Goal: Task Accomplishment & Management: Manage account settings

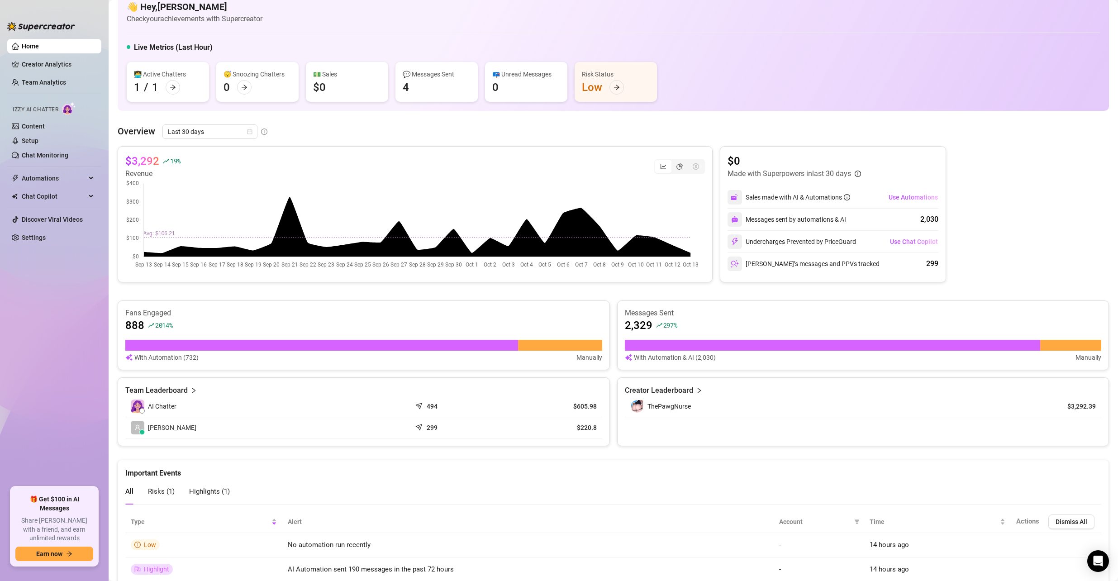
scroll to position [52, 0]
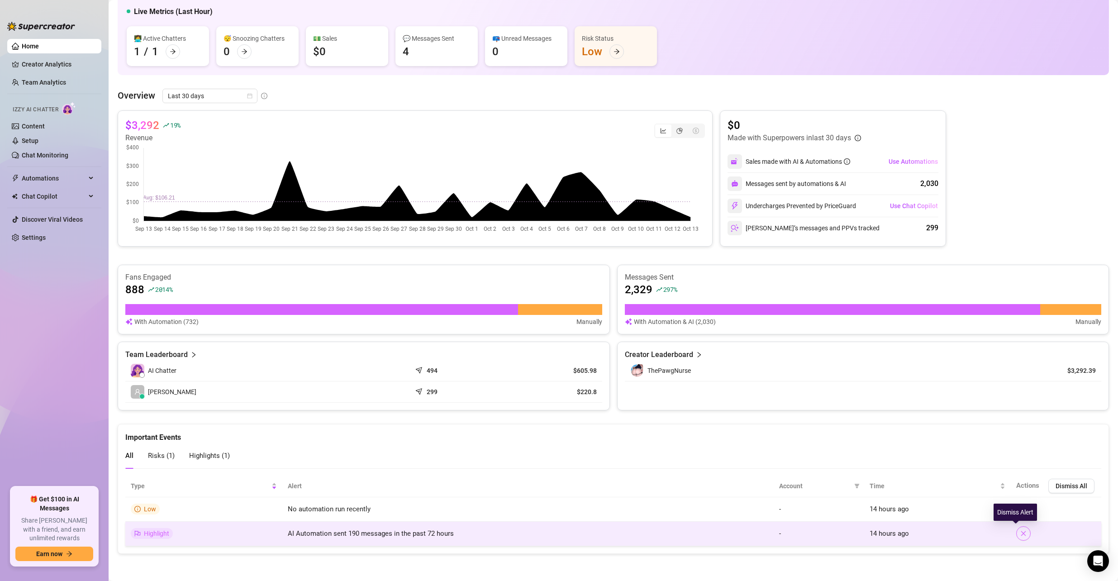
click at [1020, 537] on span "button" at bounding box center [1023, 533] width 6 height 7
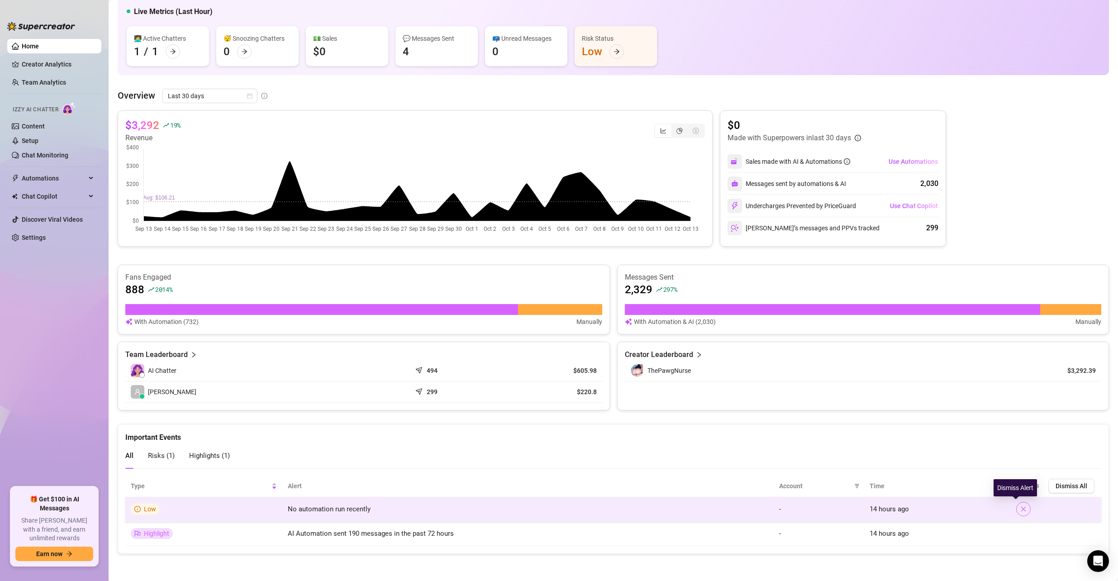
click at [1020, 507] on icon "close" at bounding box center [1023, 509] width 6 height 6
click at [1020, 508] on icon "close" at bounding box center [1023, 509] width 6 height 6
click at [1020, 509] on icon "close" at bounding box center [1023, 509] width 6 height 6
click at [1021, 509] on icon "close" at bounding box center [1023, 509] width 5 height 5
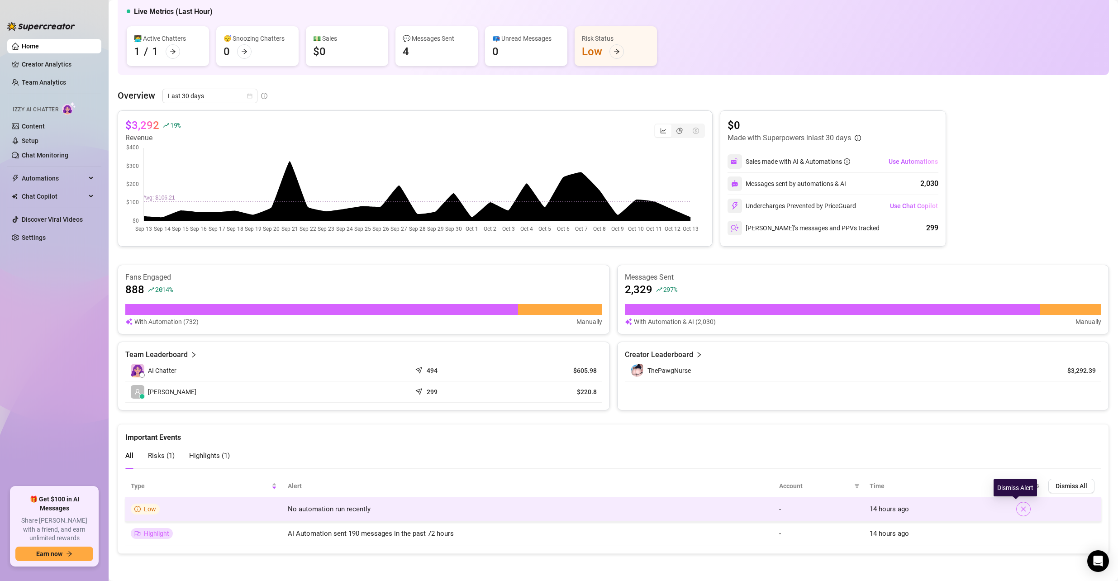
click at [1021, 509] on icon "close" at bounding box center [1023, 509] width 5 height 5
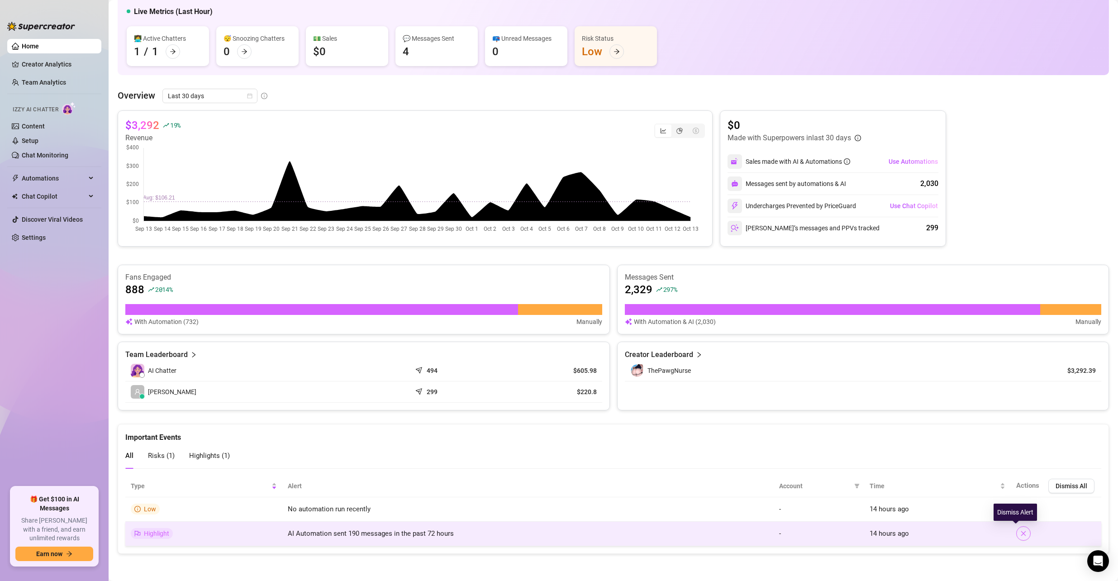
click at [1020, 535] on icon "close" at bounding box center [1023, 533] width 6 height 6
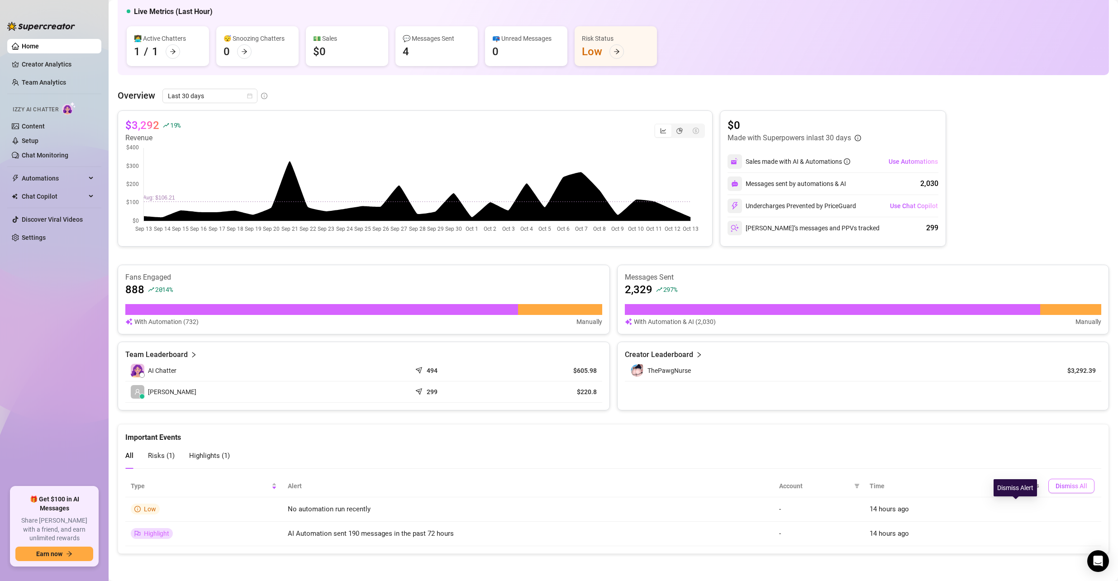
click at [1055, 486] on span "Dismiss All" at bounding box center [1071, 485] width 32 height 7
